Goal: Information Seeking & Learning: Find specific page/section

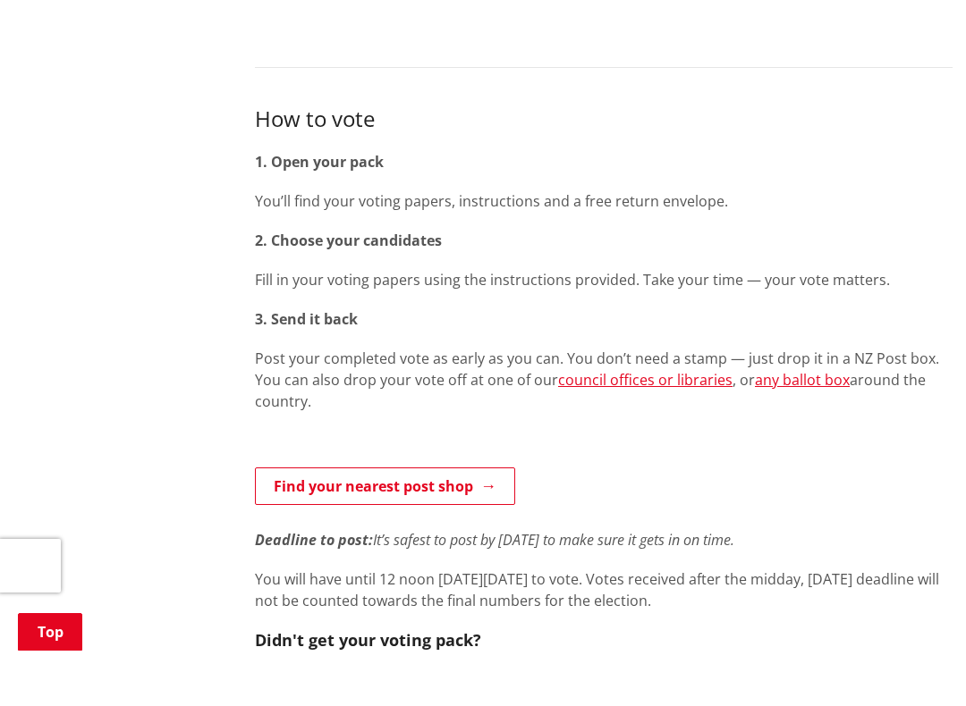
scroll to position [925, 0]
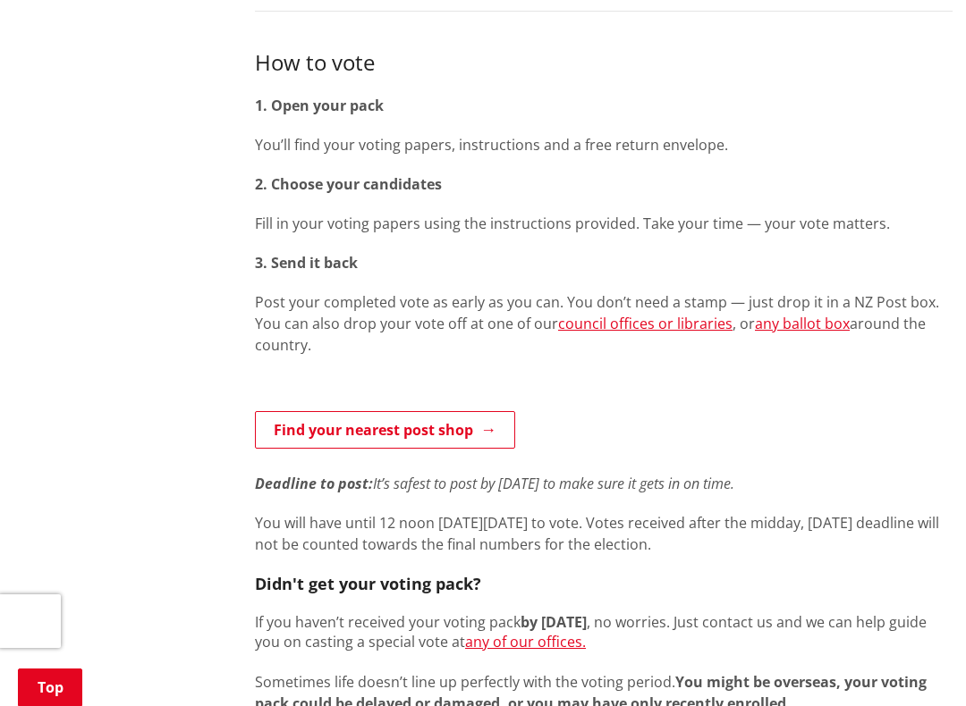
click at [658, 314] on link "council offices or libraries" at bounding box center [645, 324] width 174 height 20
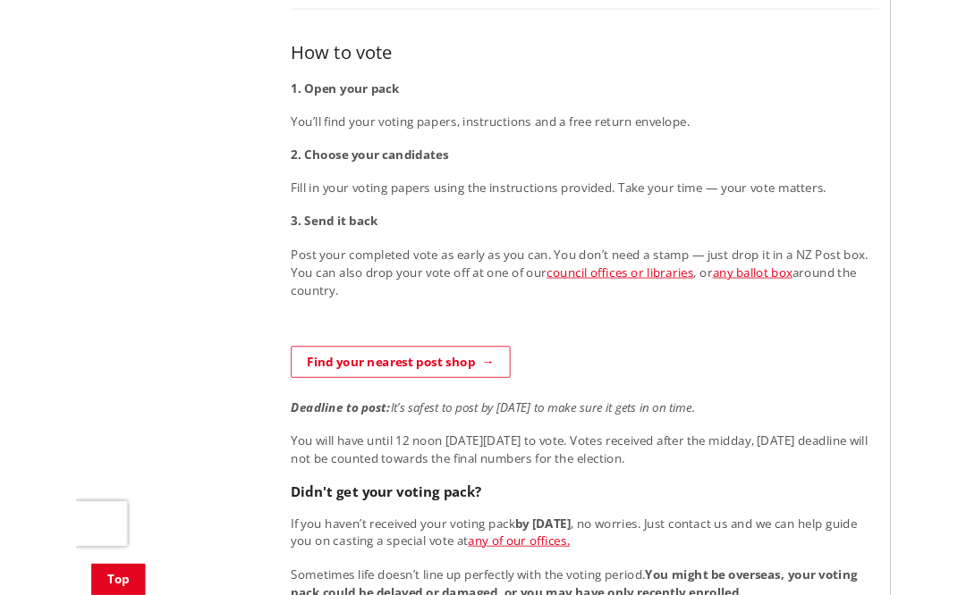
scroll to position [986, 0]
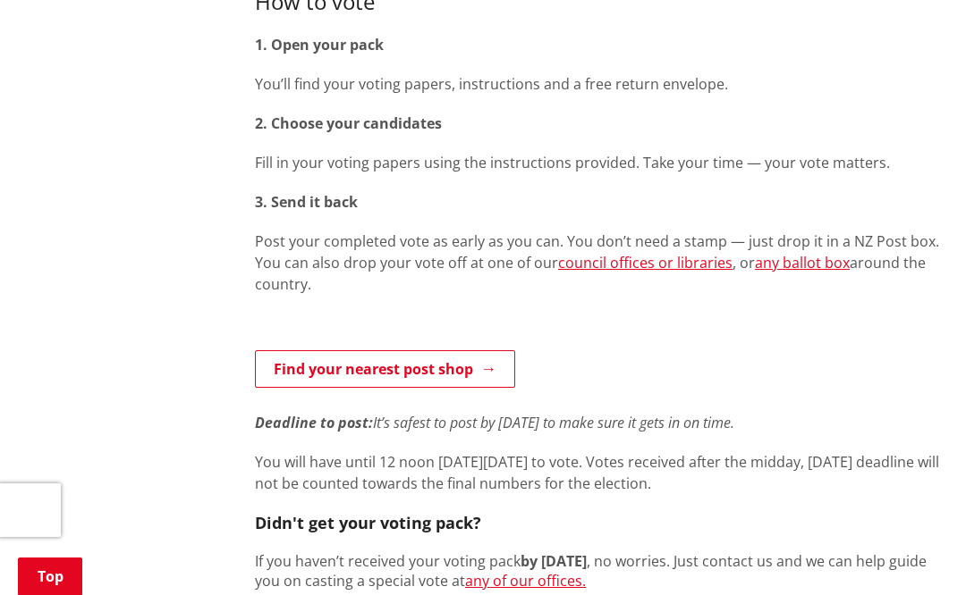
click at [811, 253] on link "any ballot box" at bounding box center [802, 263] width 95 height 20
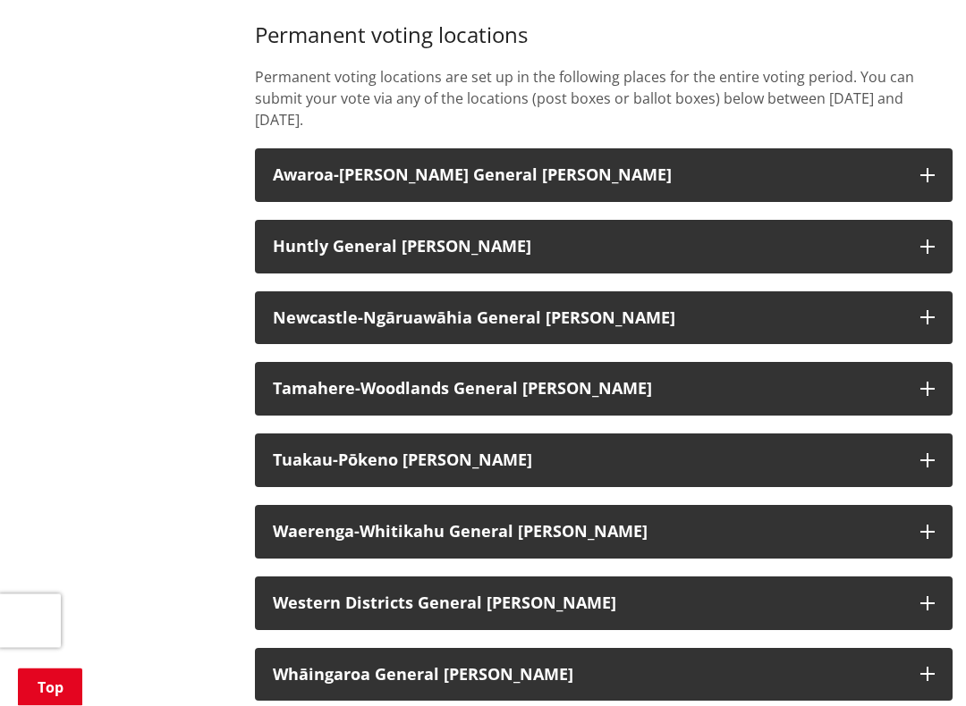
scroll to position [1496, 0]
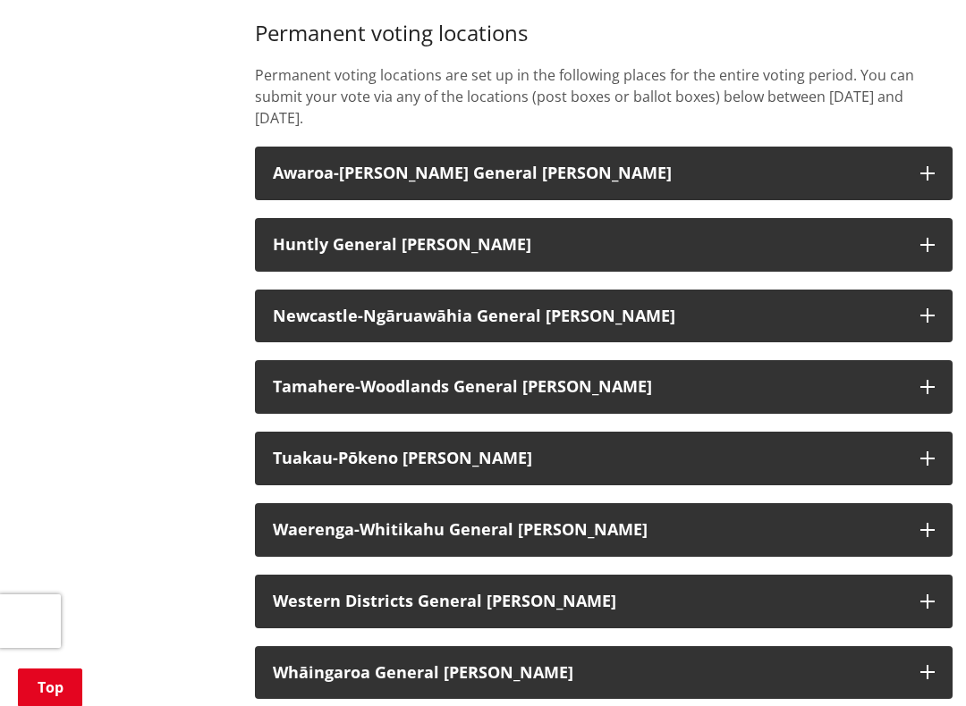
click at [523, 364] on button "Tamahere-Woodlands General Ward" at bounding box center [603, 387] width 697 height 54
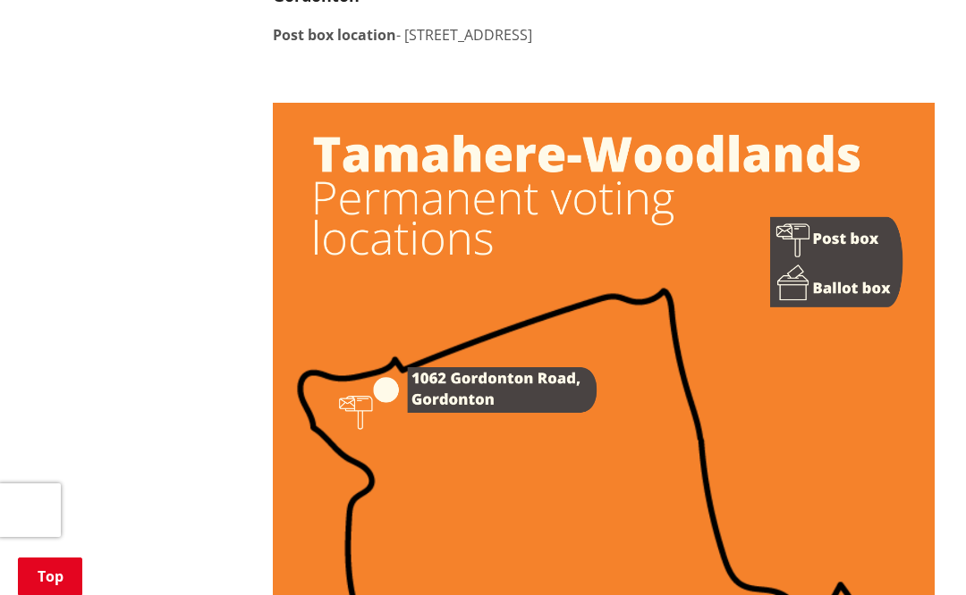
scroll to position [2203, 0]
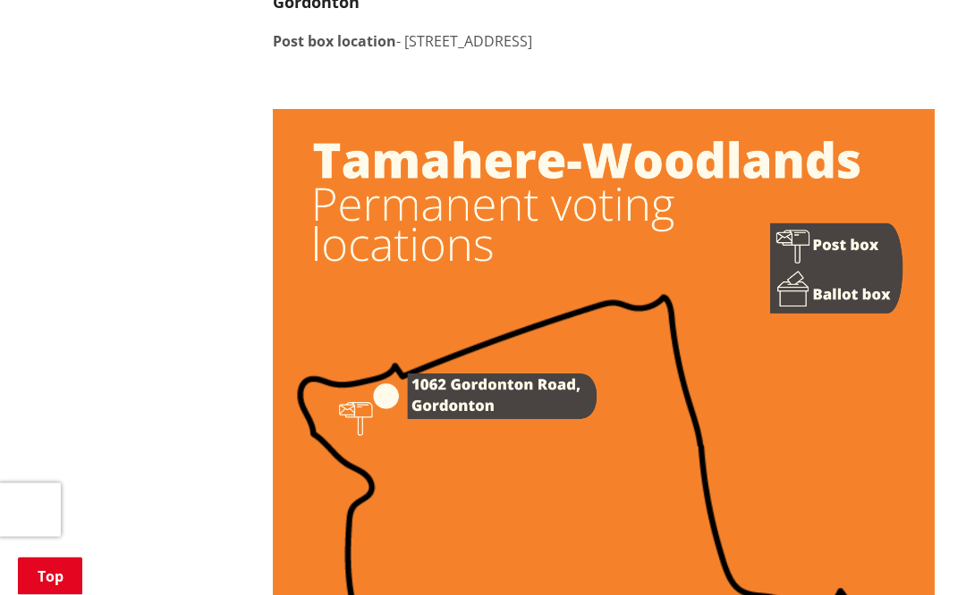
click at [477, 353] on img at bounding box center [604, 578] width 662 height 936
click at [393, 352] on img at bounding box center [604, 578] width 662 height 936
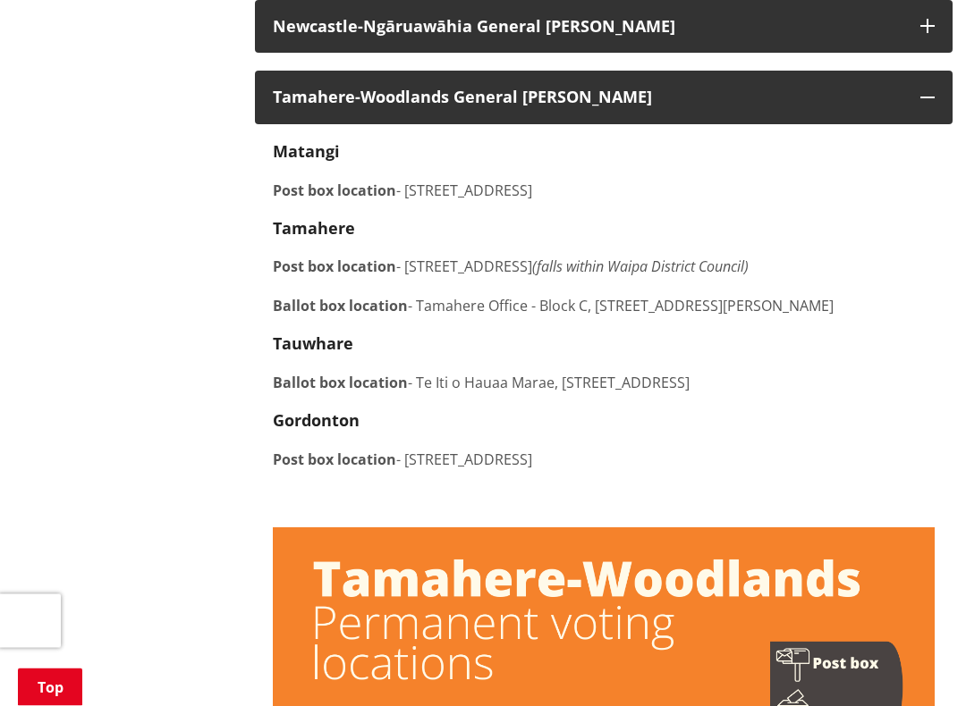
scroll to position [1786, 0]
click at [510, 449] on p "Post box location - 1062 Gordonton Road, Gordonton" at bounding box center [604, 459] width 662 height 21
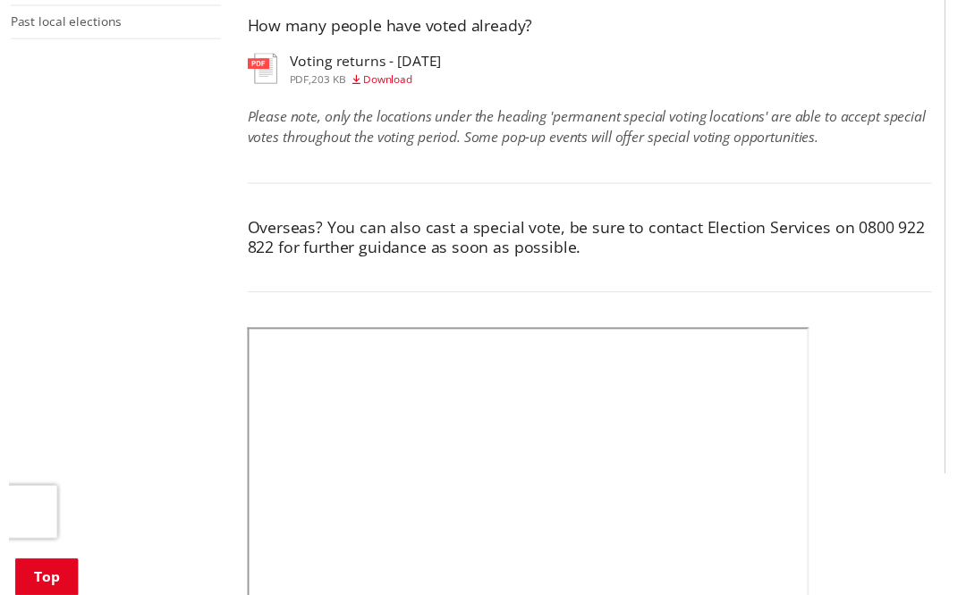
scroll to position [680, 0]
